Goal: Navigation & Orientation: Find specific page/section

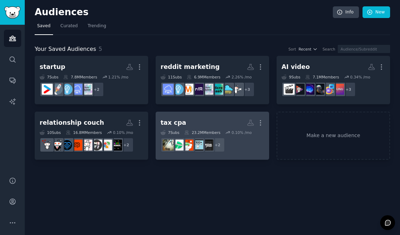
click at [174, 120] on div "tax cpa" at bounding box center [173, 122] width 25 height 9
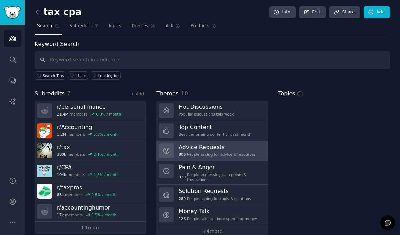
scroll to position [12, 0]
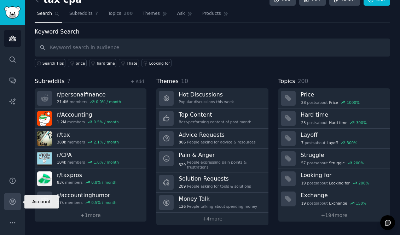
click at [17, 202] on link "Account" at bounding box center [12, 201] width 17 height 17
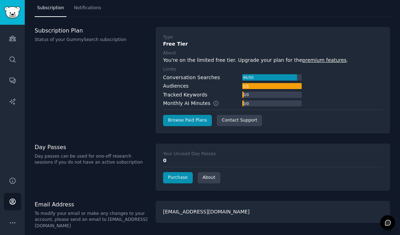
scroll to position [21, 0]
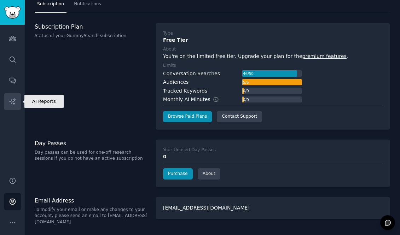
click at [12, 103] on icon "Sidebar" at bounding box center [12, 101] width 7 height 7
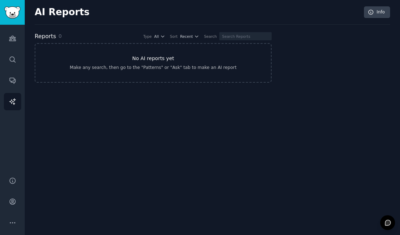
click at [140, 62] on h3 "No AI reports yet" at bounding box center [153, 58] width 42 height 7
